Goal: Obtain resource: Obtain resource

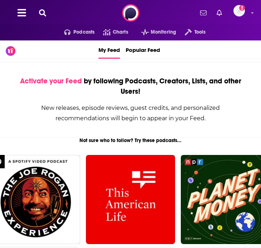
click at [43, 13] on icon at bounding box center [42, 12] width 7 height 7
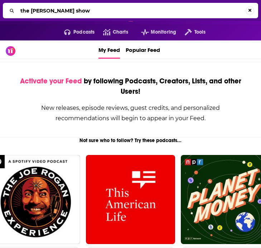
type input "the [PERSON_NAME] show"
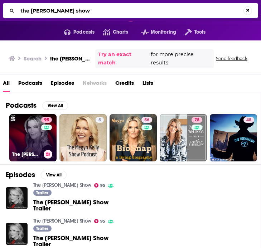
click at [34, 140] on link "95 The [PERSON_NAME] Show" at bounding box center [32, 137] width 47 height 47
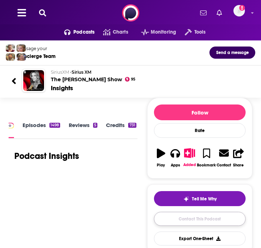
click at [189, 218] on link "Contact This Podcast" at bounding box center [200, 219] width 92 height 14
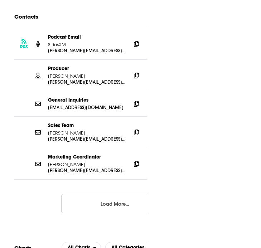
scroll to position [1159, 0]
click at [137, 41] on icon at bounding box center [136, 44] width 5 height 6
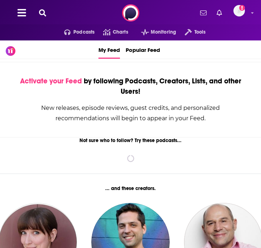
click at [39, 9] on button at bounding box center [42, 13] width 11 height 8
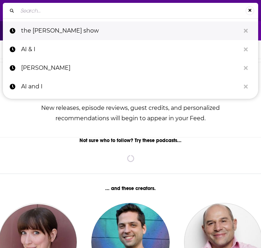
click at [62, 33] on p "the [PERSON_NAME] show" at bounding box center [130, 31] width 219 height 19
type input "the [PERSON_NAME] show"
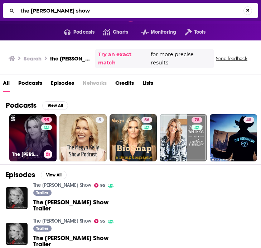
click at [36, 146] on link "95 The [PERSON_NAME] Show" at bounding box center [32, 137] width 47 height 47
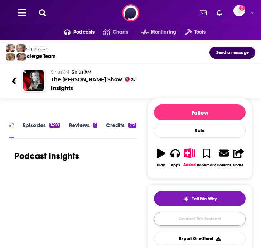
click at [224, 223] on link "Contact This Podcast" at bounding box center [200, 219] width 92 height 14
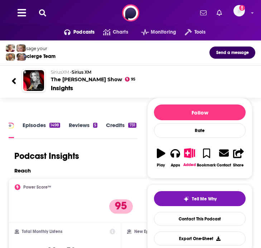
scroll to position [1, 0]
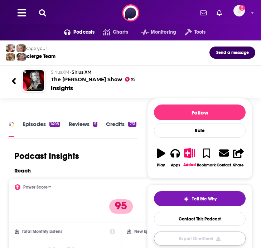
click at [199, 240] on button "Export One-Sheet" at bounding box center [200, 239] width 92 height 14
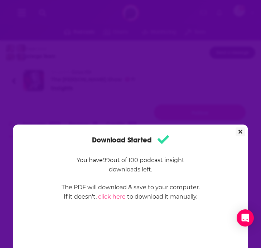
click at [243, 131] on button "Close" at bounding box center [241, 132] width 10 height 9
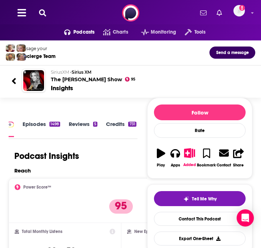
click at [40, 125] on link "Episodes 1498" at bounding box center [42, 129] width 38 height 16
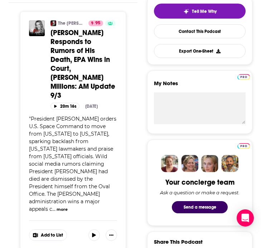
scroll to position [168, 0]
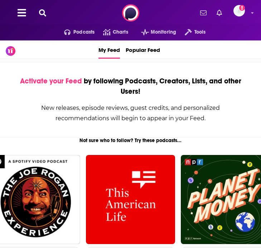
click at [42, 18] on div "Podcasts Charts Monitoring Tools For Business For Podcasters More Add a profile…" at bounding box center [130, 13] width 261 height 26
click at [42, 11] on icon at bounding box center [42, 12] width 7 height 7
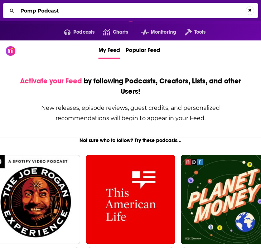
type input "Pomp Podcast"
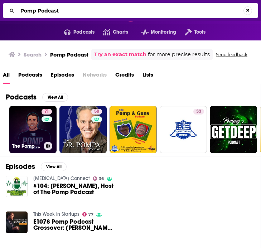
click at [32, 133] on link "71 The Pomp Podcast" at bounding box center [32, 129] width 47 height 47
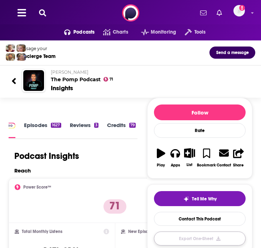
click at [206, 238] on button "Export One-Sheet" at bounding box center [200, 239] width 92 height 14
click at [164, 75] on div "Anthony Pompliano The Pomp Podcast 71" at bounding box center [150, 76] width 199 height 13
